Goal: Information Seeking & Learning: Learn about a topic

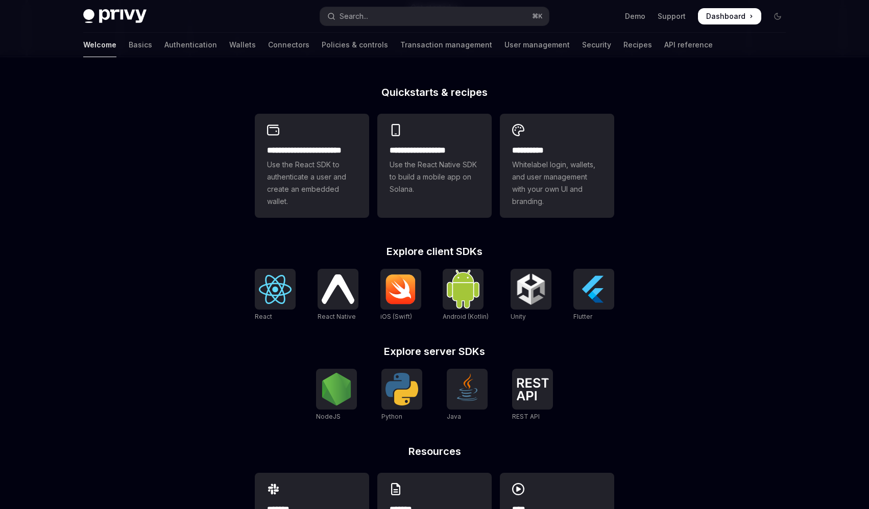
scroll to position [235, 0]
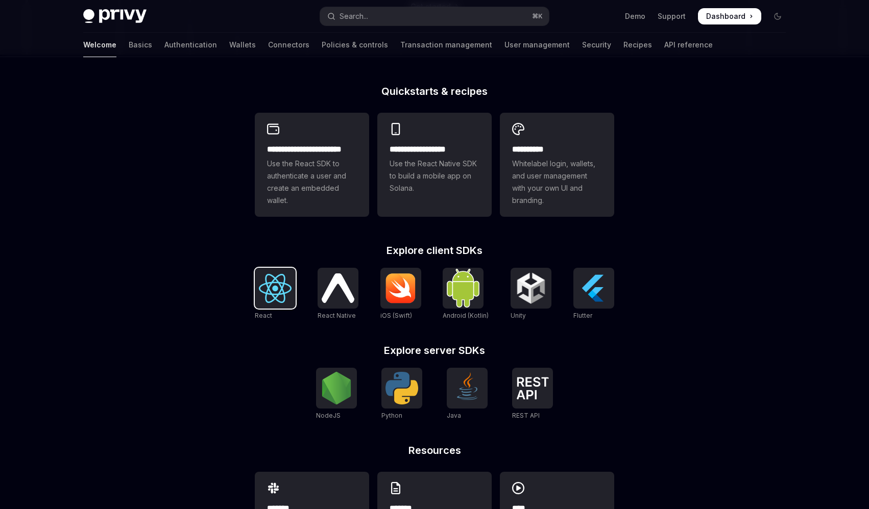
click at [265, 299] on img at bounding box center [275, 288] width 33 height 29
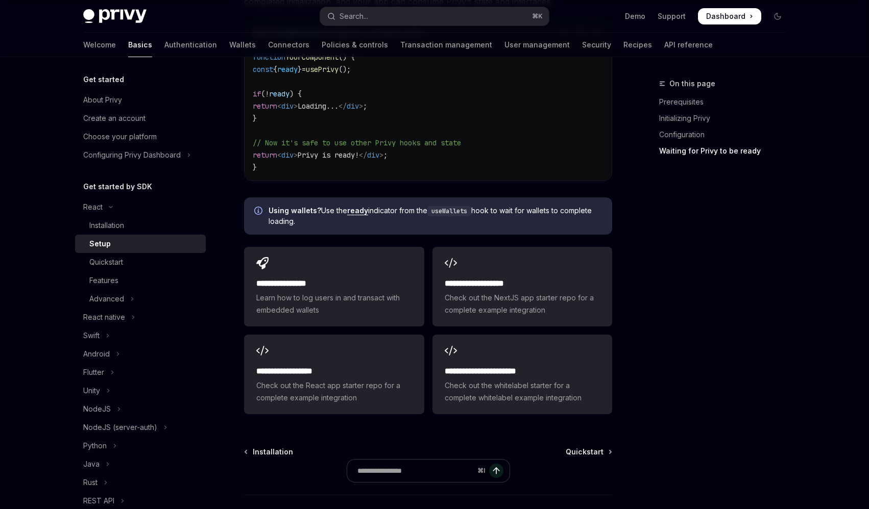
scroll to position [1342, 0]
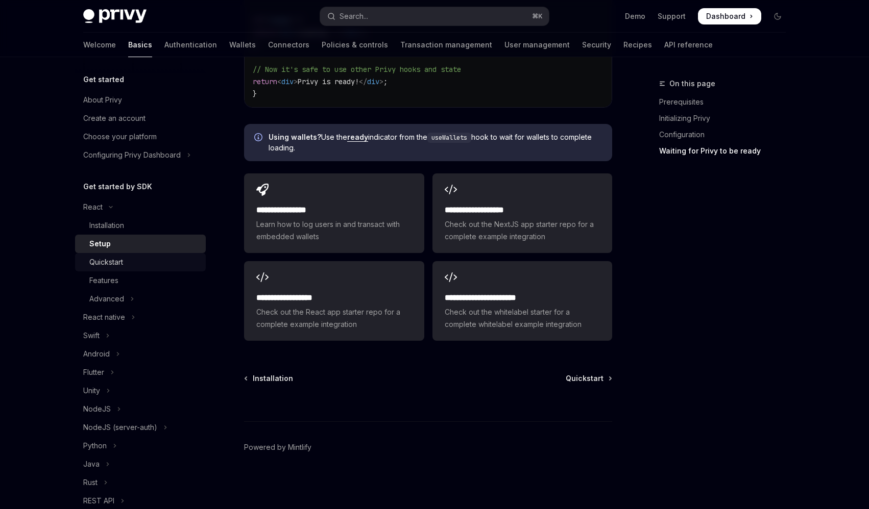
click at [115, 265] on div "Quickstart" at bounding box center [106, 262] width 34 height 12
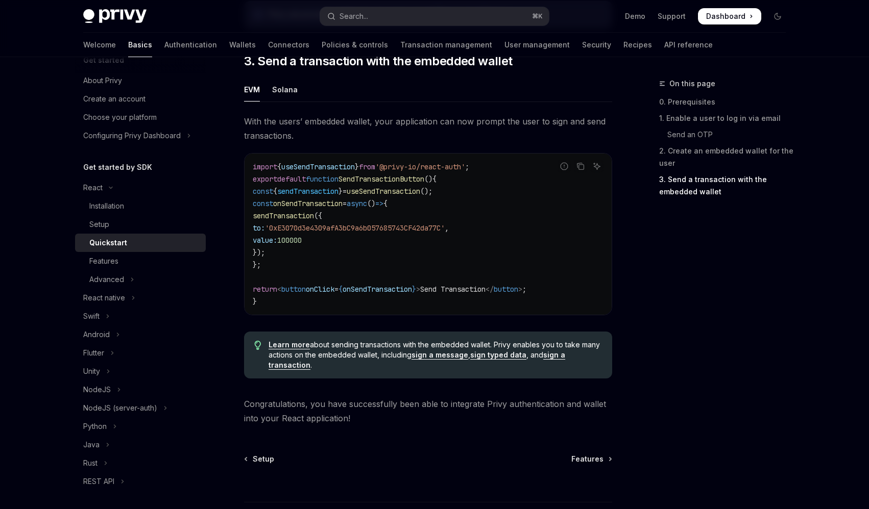
scroll to position [893, 0]
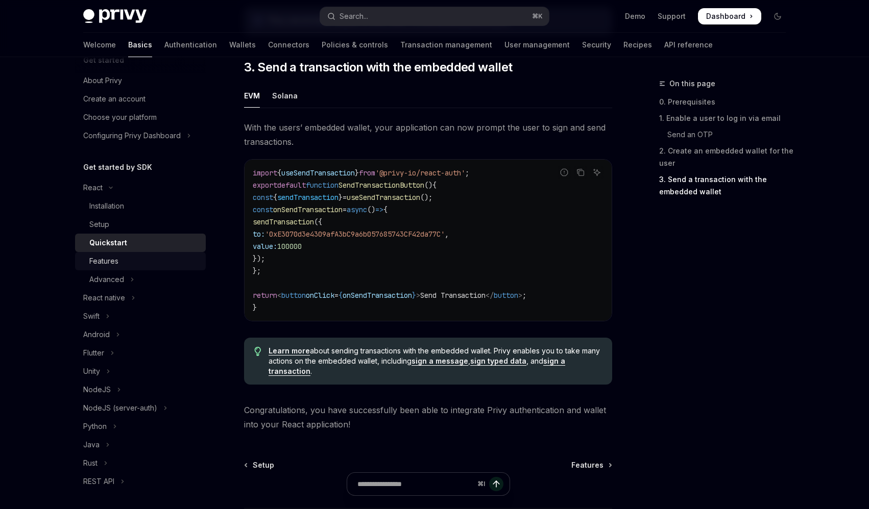
click at [153, 265] on div "Features" at bounding box center [144, 261] width 110 height 12
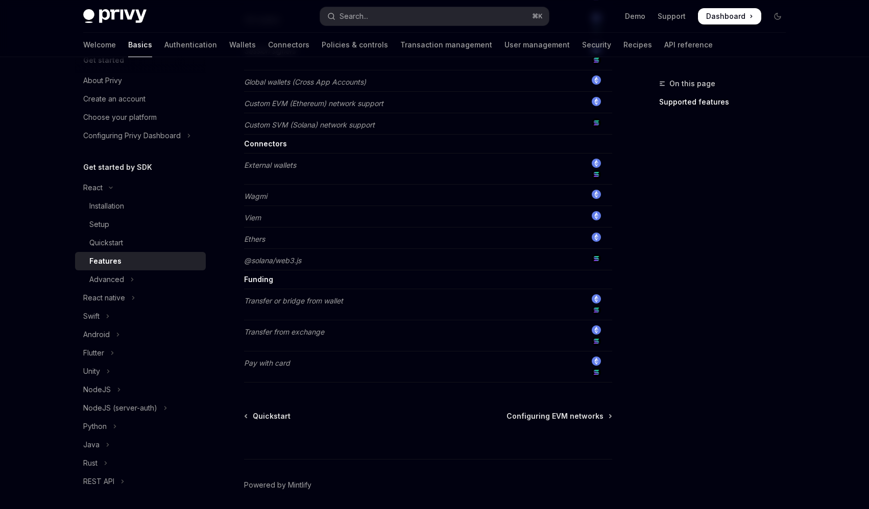
scroll to position [742, 0]
click at [157, 275] on button "Advanced" at bounding box center [140, 280] width 131 height 18
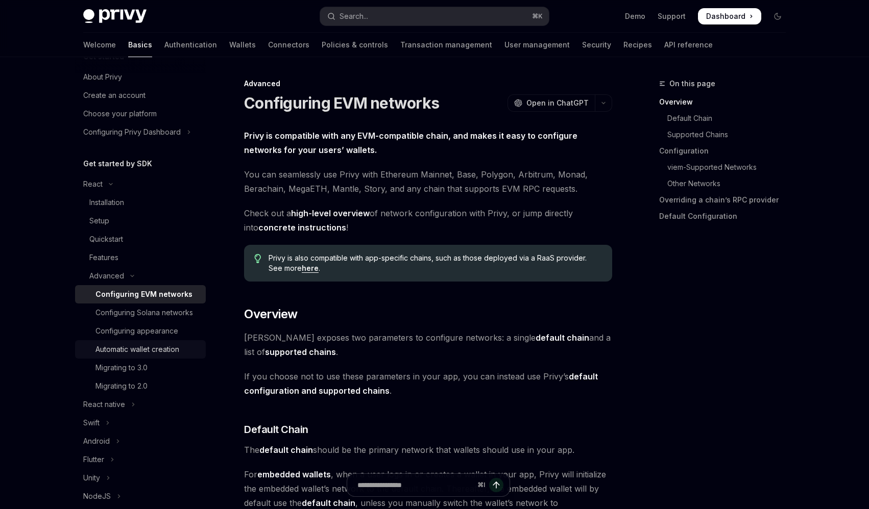
scroll to position [23, 0]
click at [164, 313] on div "Configuring Solana networks" at bounding box center [143, 312] width 97 height 12
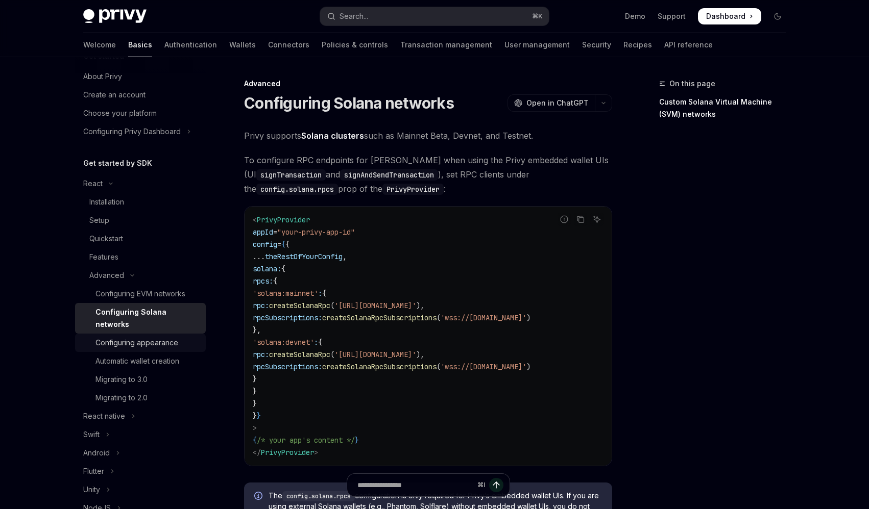
click at [164, 334] on link "Configuring appearance" at bounding box center [140, 343] width 131 height 18
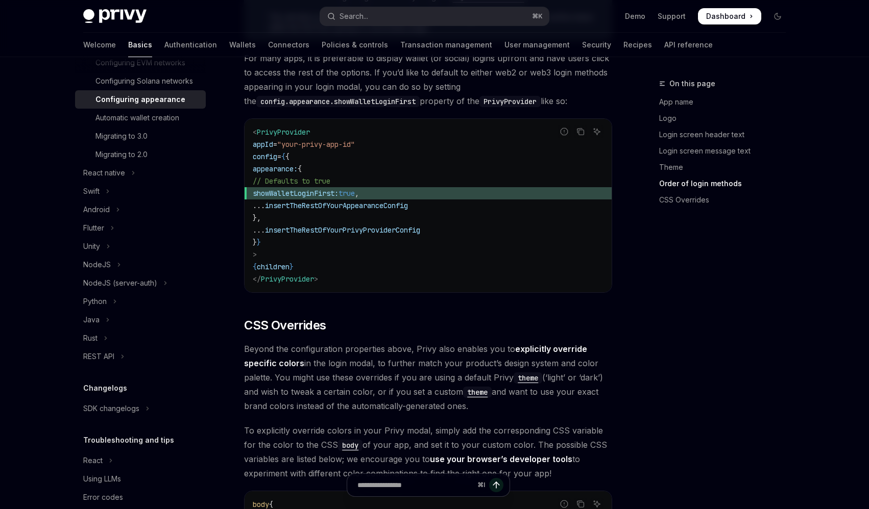
scroll to position [259, 0]
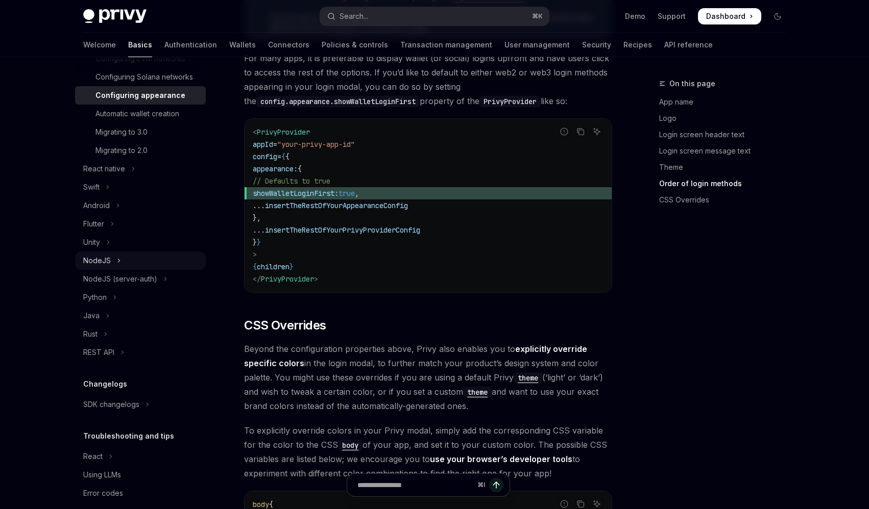
click at [118, 261] on icon "Toggle NodeJS section" at bounding box center [119, 260] width 2 height 3
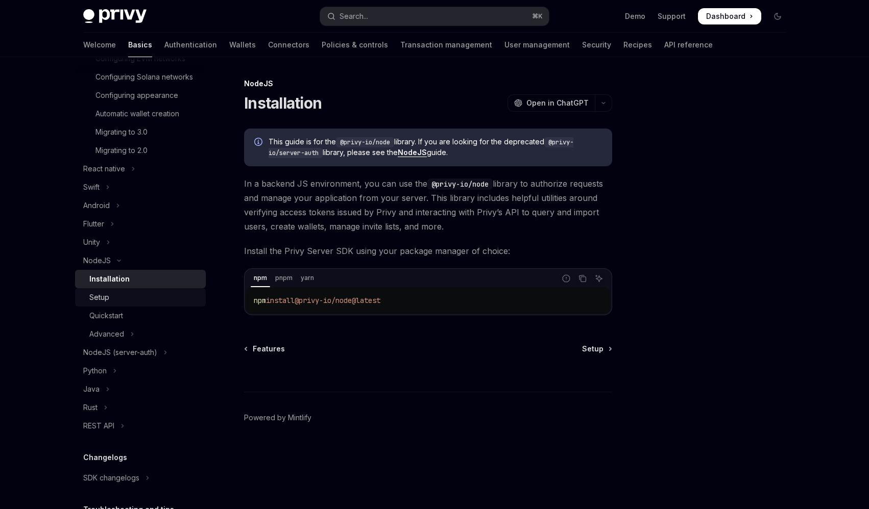
click at [119, 292] on div "Setup" at bounding box center [144, 297] width 110 height 12
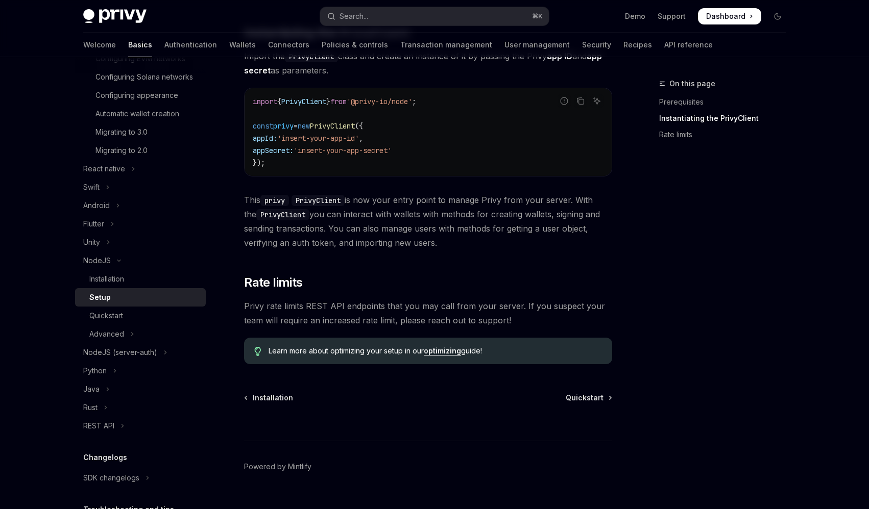
scroll to position [343, 0]
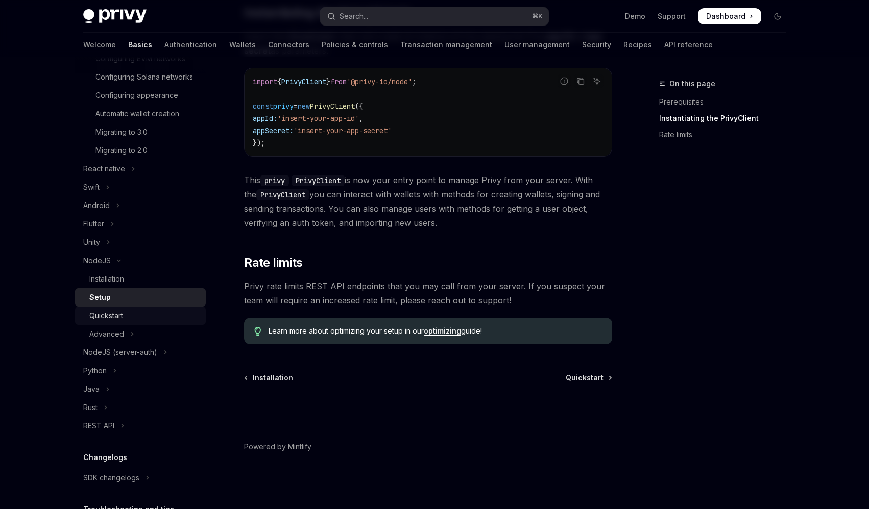
click at [110, 322] on div "Quickstart" at bounding box center [106, 316] width 34 height 12
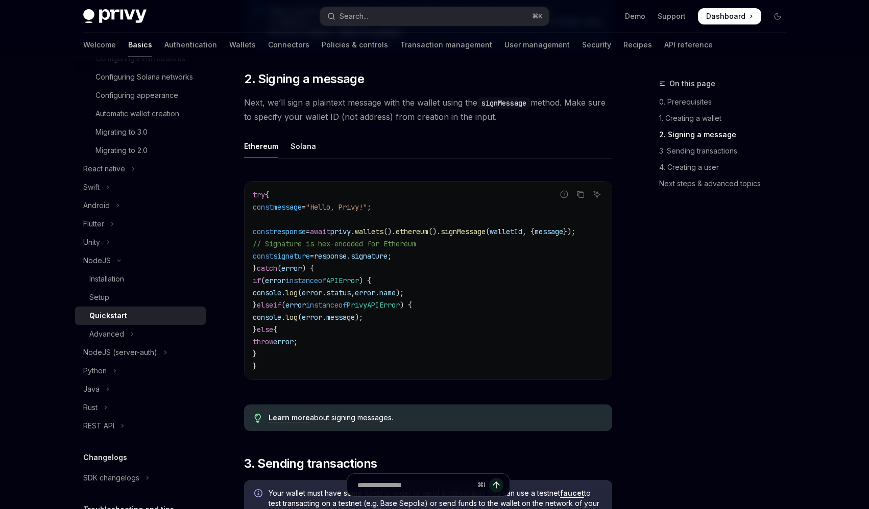
scroll to position [736, 0]
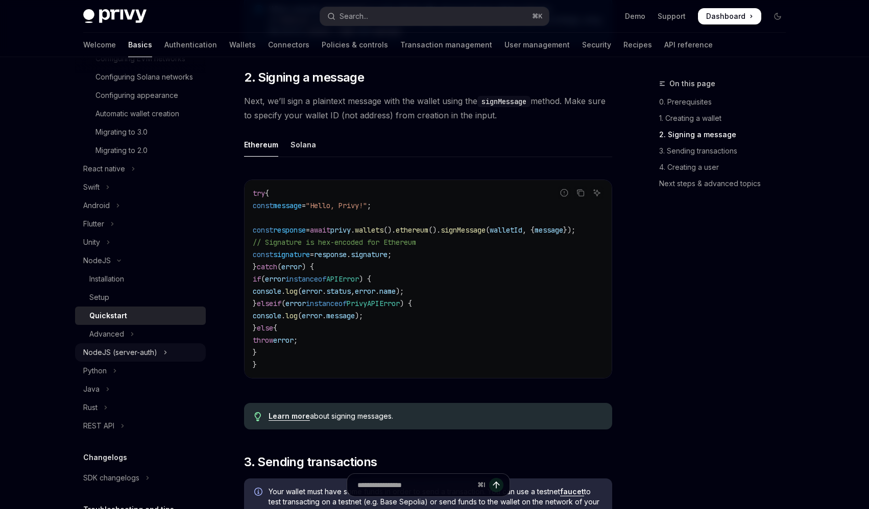
click at [165, 354] on icon "Toggle NodeJS (server-auth) section" at bounding box center [165, 353] width 4 height 12
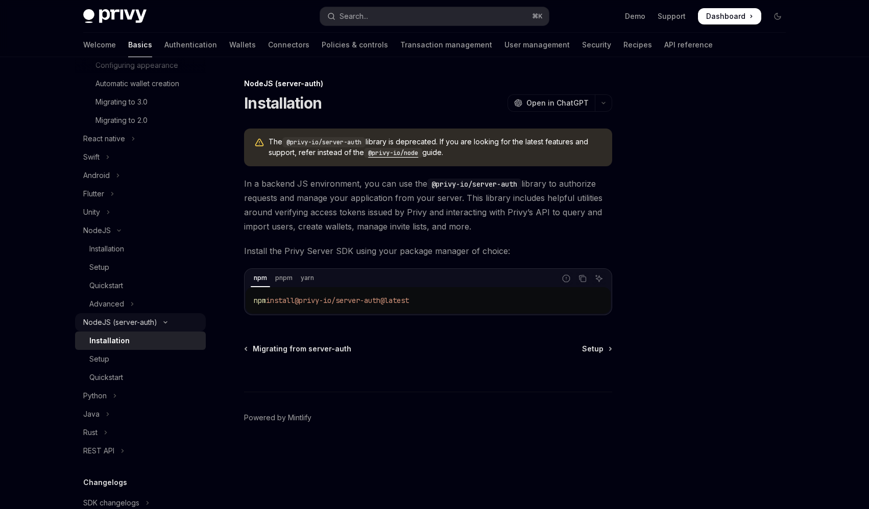
scroll to position [291, 0]
click at [113, 394] on icon "Toggle Python section" at bounding box center [115, 394] width 4 height 12
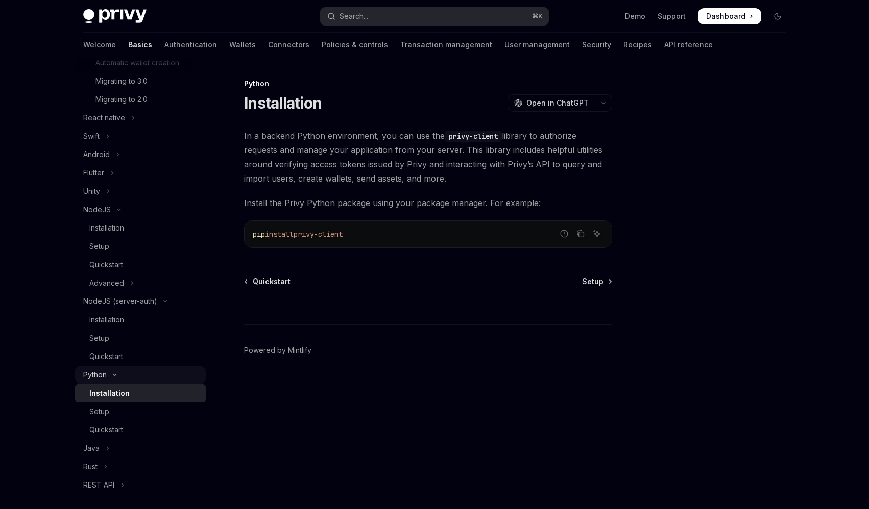
scroll to position [311, 0]
click at [130, 403] on link "Setup" at bounding box center [140, 411] width 131 height 18
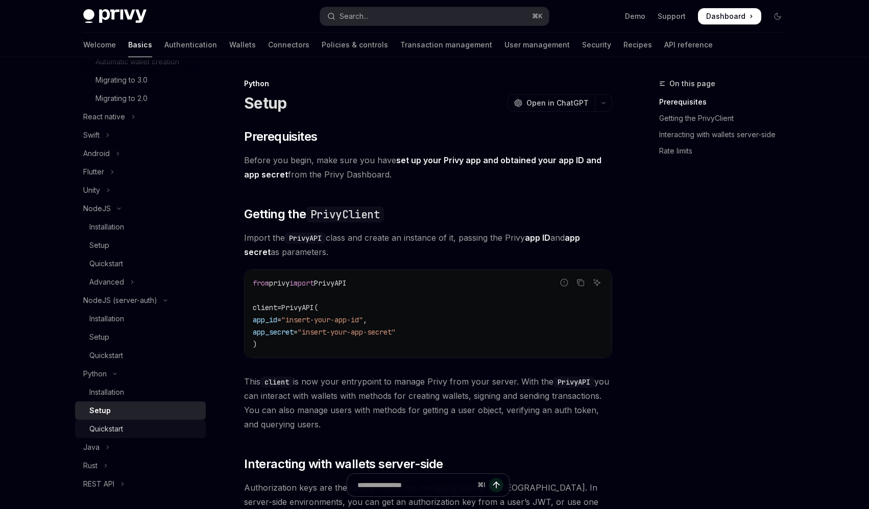
click at [128, 424] on div "Quickstart" at bounding box center [144, 429] width 110 height 12
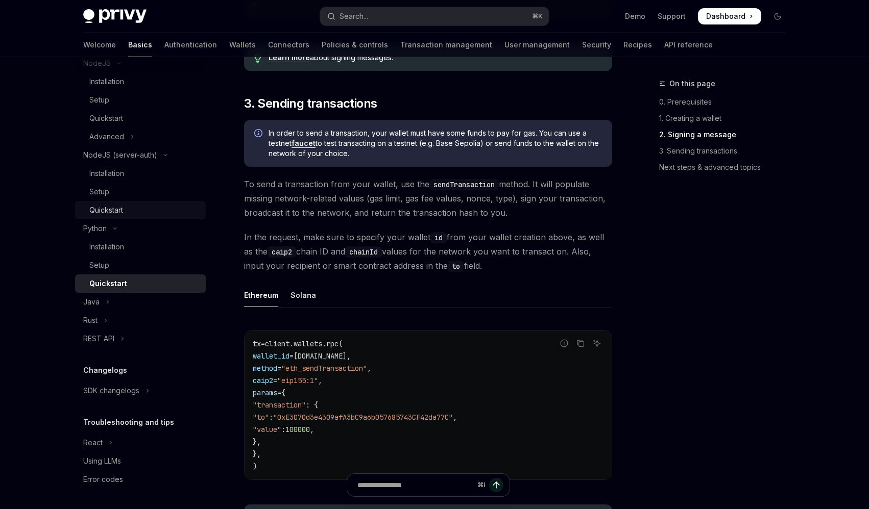
scroll to position [632, 0]
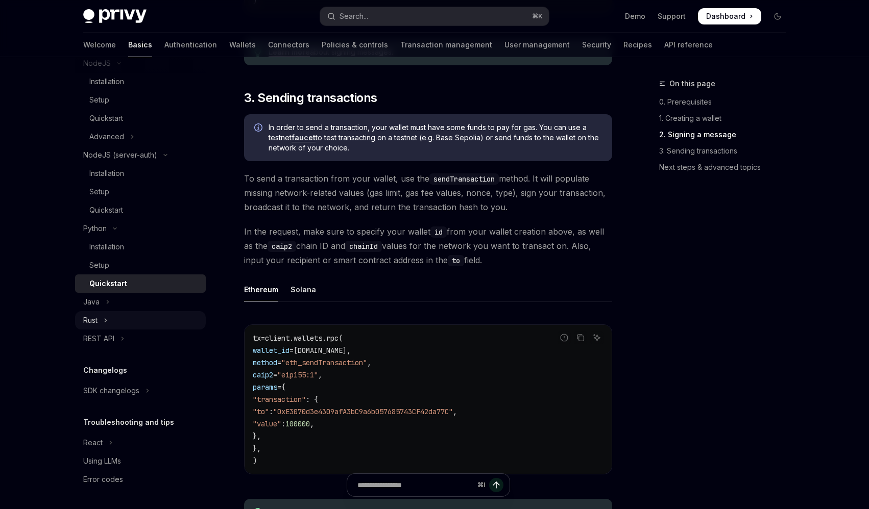
click at [103, 320] on button "Rust" at bounding box center [140, 320] width 131 height 18
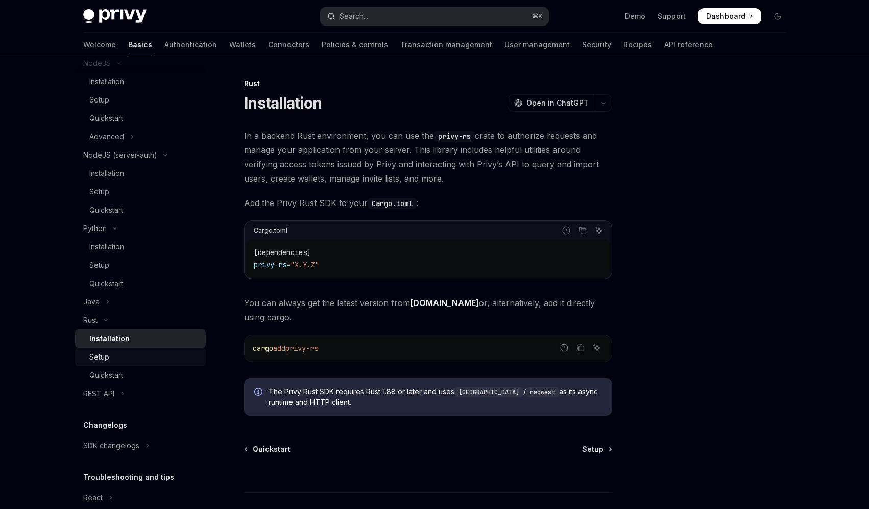
click at [102, 359] on div "Setup" at bounding box center [99, 357] width 20 height 12
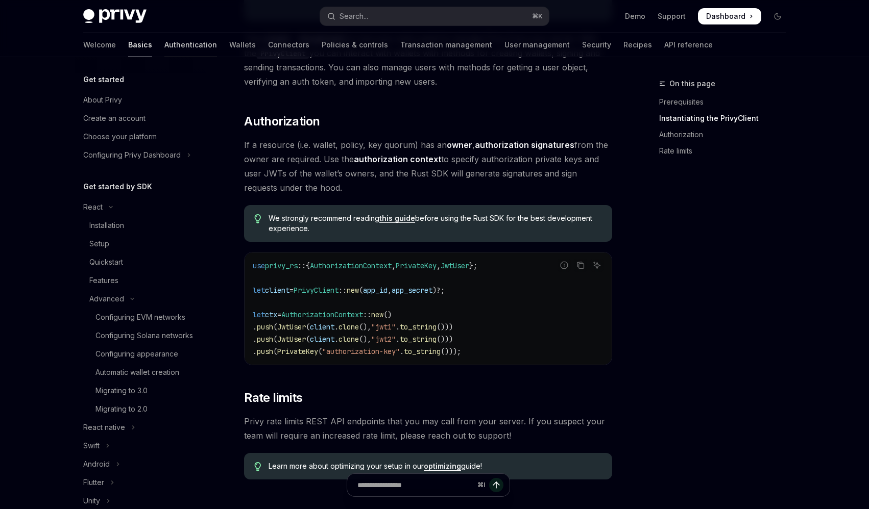
click at [164, 43] on link "Authentication" at bounding box center [190, 45] width 53 height 25
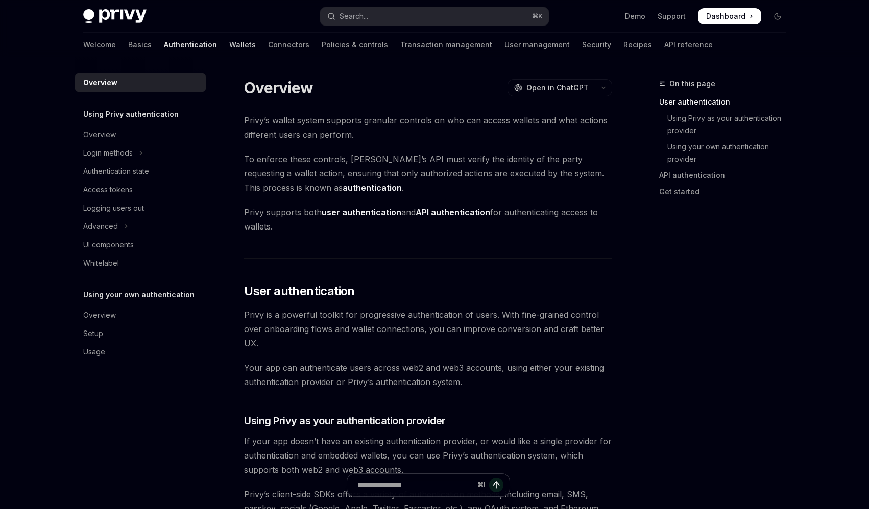
click at [229, 44] on link "Wallets" at bounding box center [242, 45] width 27 height 25
type textarea "*"
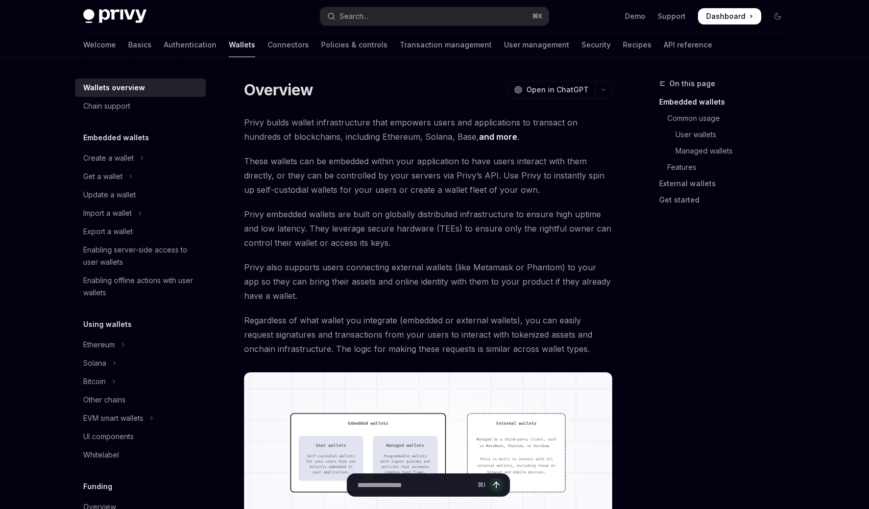
scroll to position [8, 0]
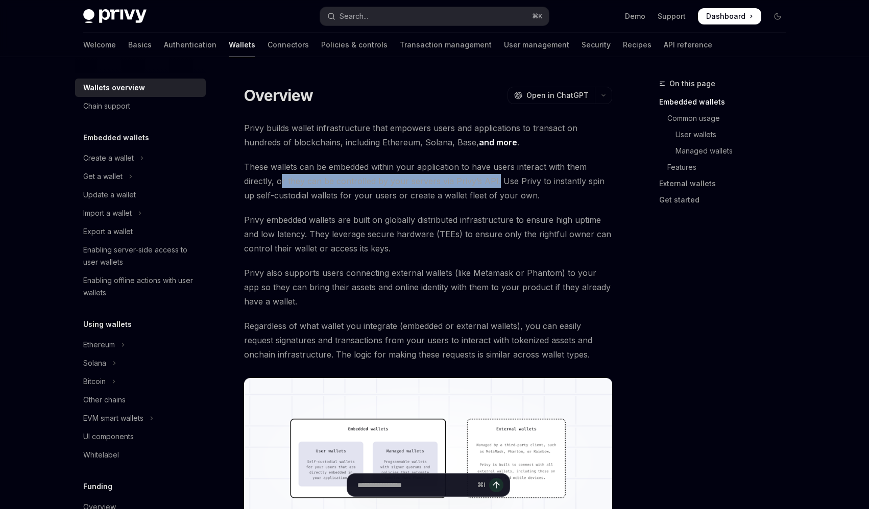
drag, startPoint x: 279, startPoint y: 184, endPoint x: 494, endPoint y: 186, distance: 214.9
click at [494, 186] on span "These wallets can be embedded within your application to have users interact wi…" at bounding box center [428, 181] width 368 height 43
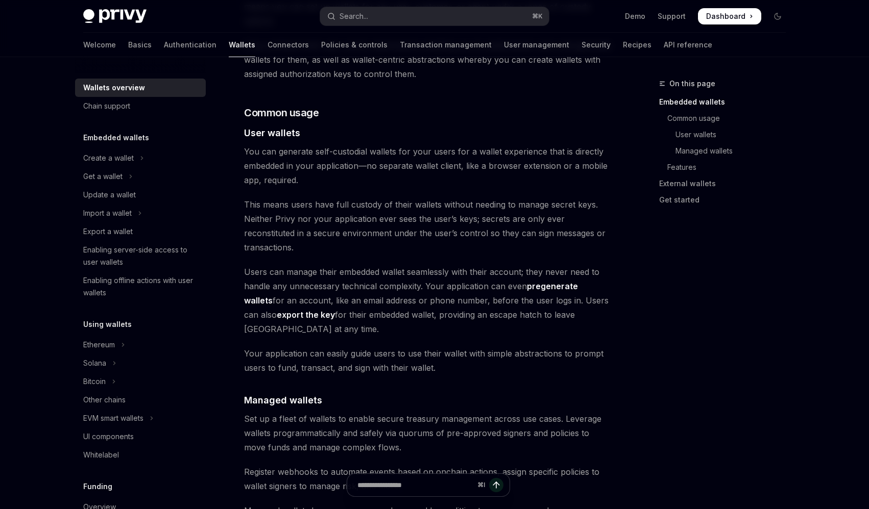
scroll to position [656, 0]
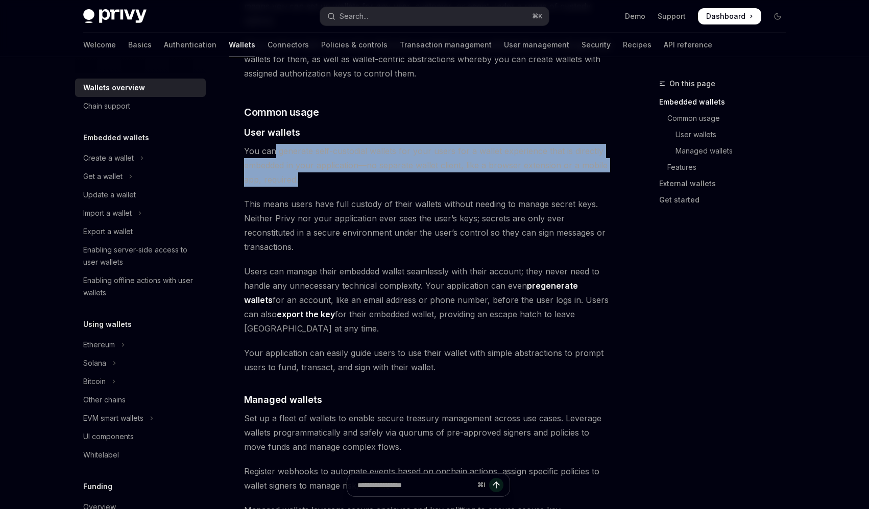
drag, startPoint x: 274, startPoint y: 131, endPoint x: 330, endPoint y: 161, distance: 64.2
click at [330, 161] on span "You can generate self-custodial wallets for your users for a wallet experience …" at bounding box center [428, 165] width 368 height 43
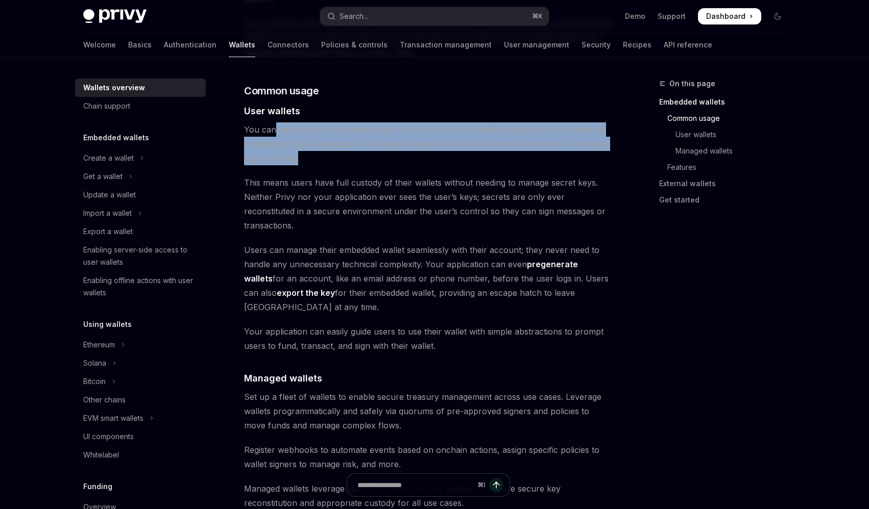
scroll to position [679, 0]
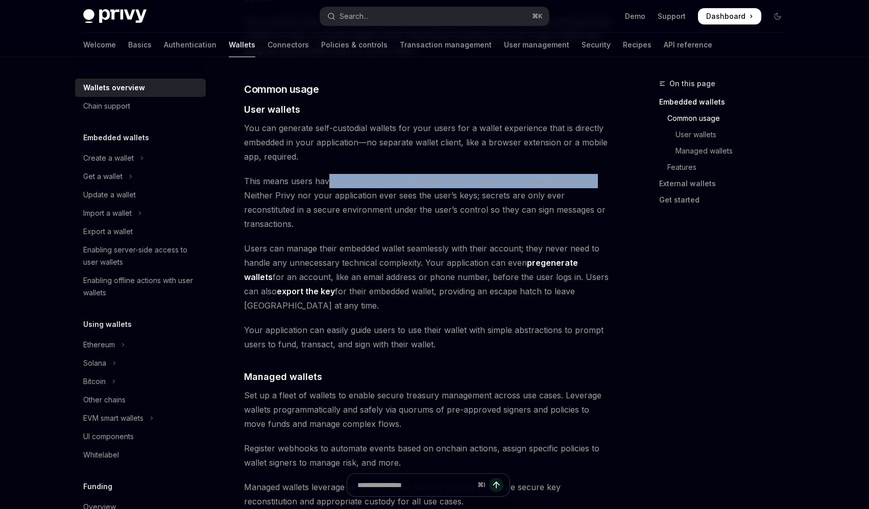
drag, startPoint x: 328, startPoint y: 167, endPoint x: 627, endPoint y: 164, distance: 298.6
click at [627, 164] on div "On this page Embedded wallets Common usage User wallets Managed wallets Feature…" at bounding box center [434, 400] width 719 height 2045
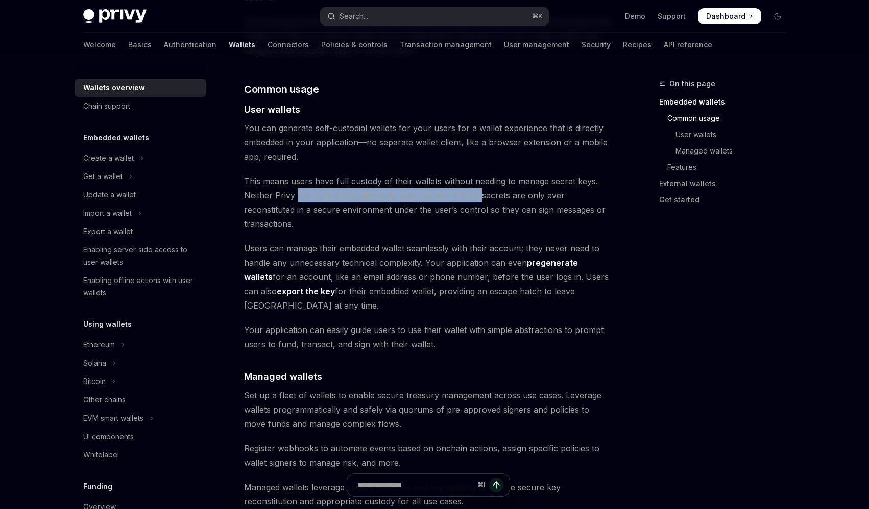
drag, startPoint x: 297, startPoint y: 181, endPoint x: 478, endPoint y: 183, distance: 181.7
click at [478, 183] on span "This means users have full custody of their wallets without needing to manage s…" at bounding box center [428, 202] width 368 height 57
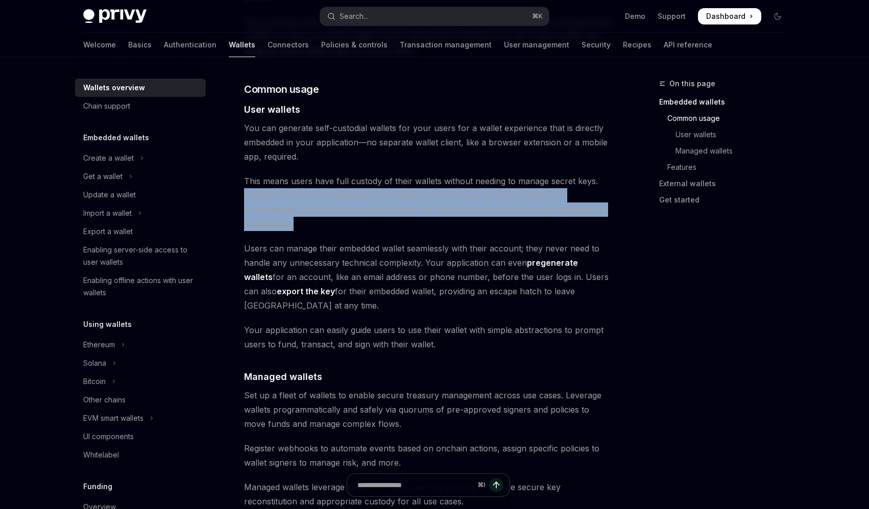
drag, startPoint x: 240, startPoint y: 179, endPoint x: 611, endPoint y: 193, distance: 370.8
click at [611, 193] on div "Overview OpenAI Open in ChatGPT OpenAI Open in ChatGPT Privy builds wallet infr…" at bounding box center [333, 410] width 564 height 2025
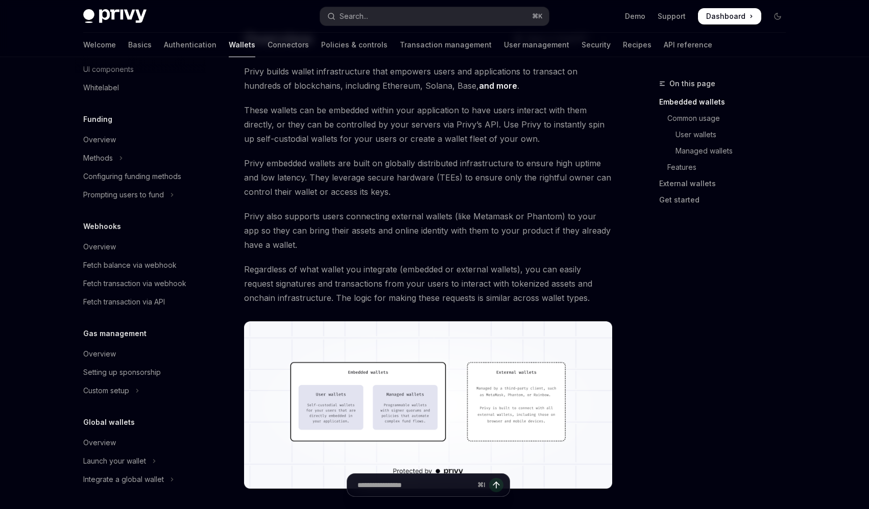
scroll to position [0, 0]
